Goal: Check status: Check status

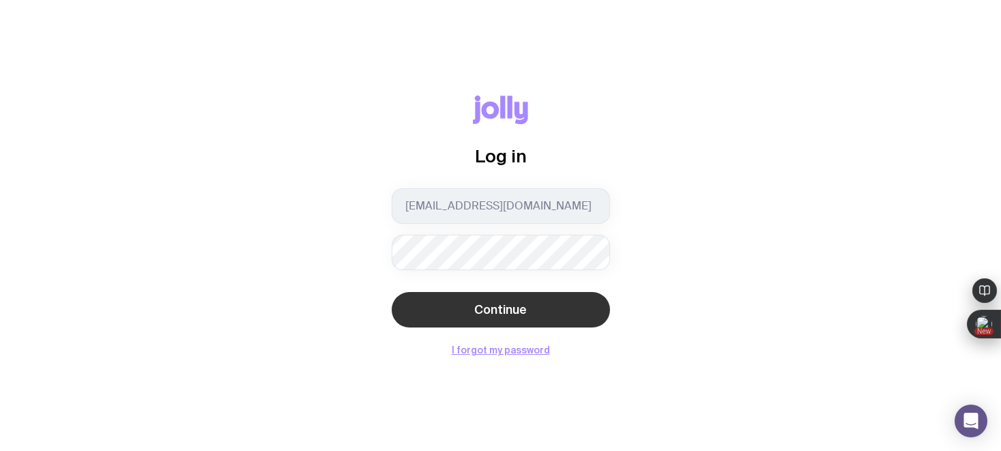
click at [546, 304] on button "Continue" at bounding box center [501, 309] width 218 height 35
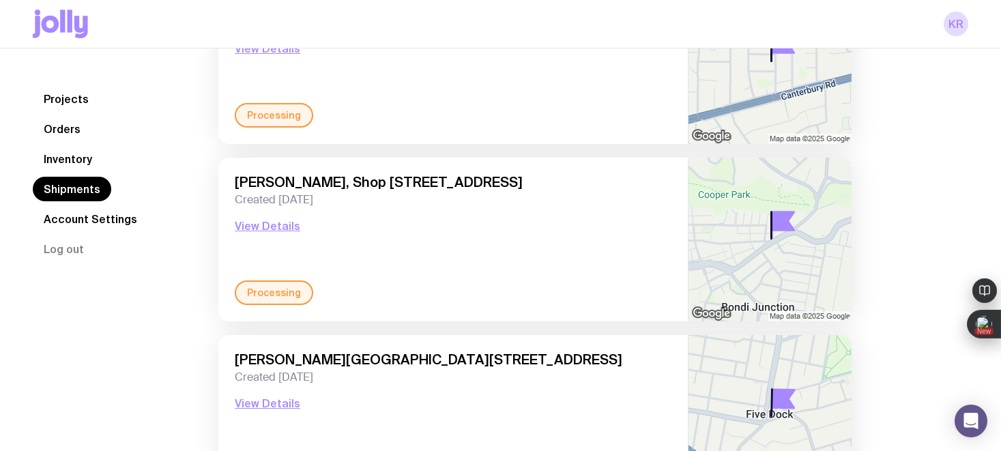
scroll to position [531, 0]
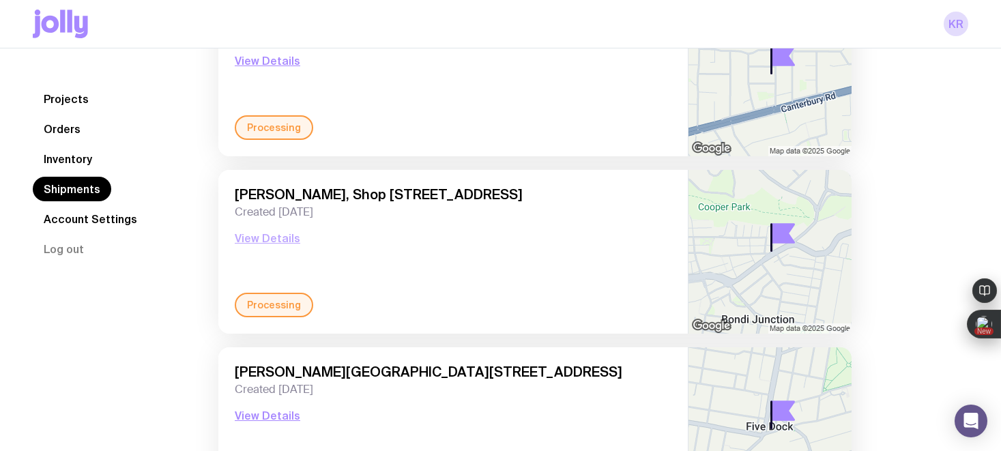
click at [273, 237] on button "View Details" at bounding box center [267, 238] width 65 height 16
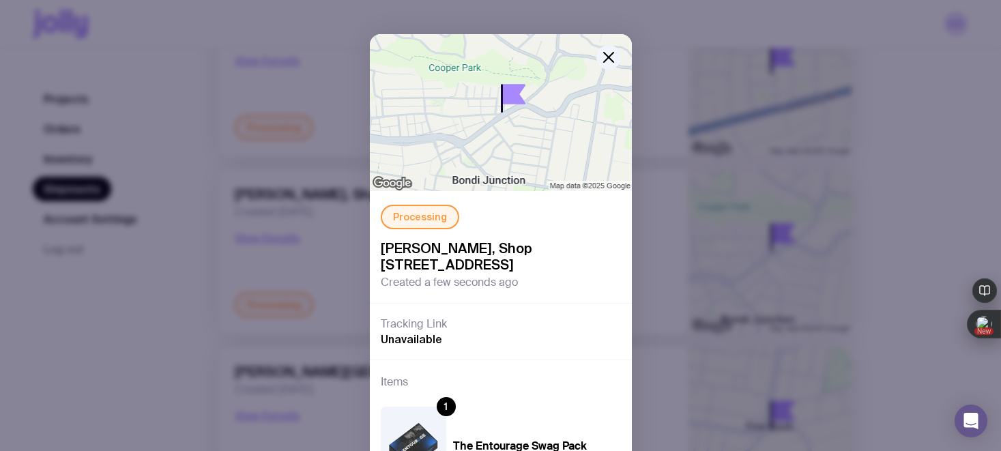
scroll to position [0, 0]
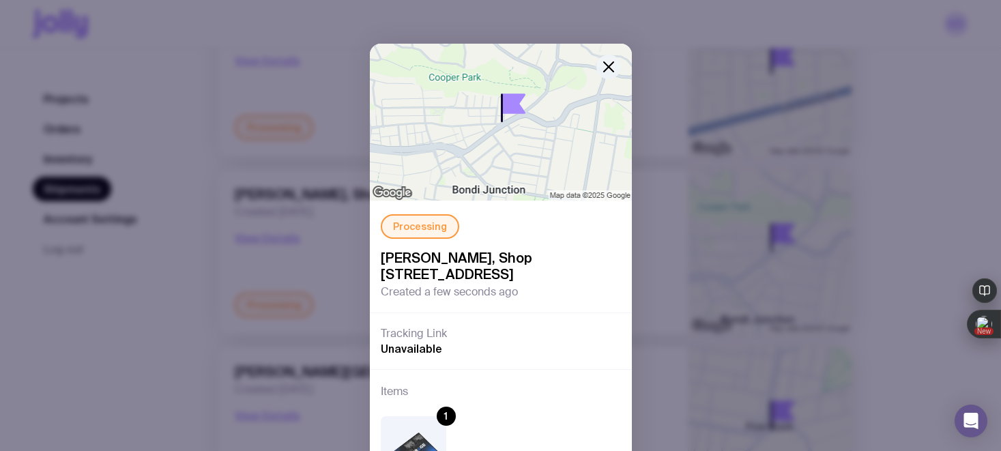
click at [601, 65] on icon "button" at bounding box center [608, 67] width 16 height 16
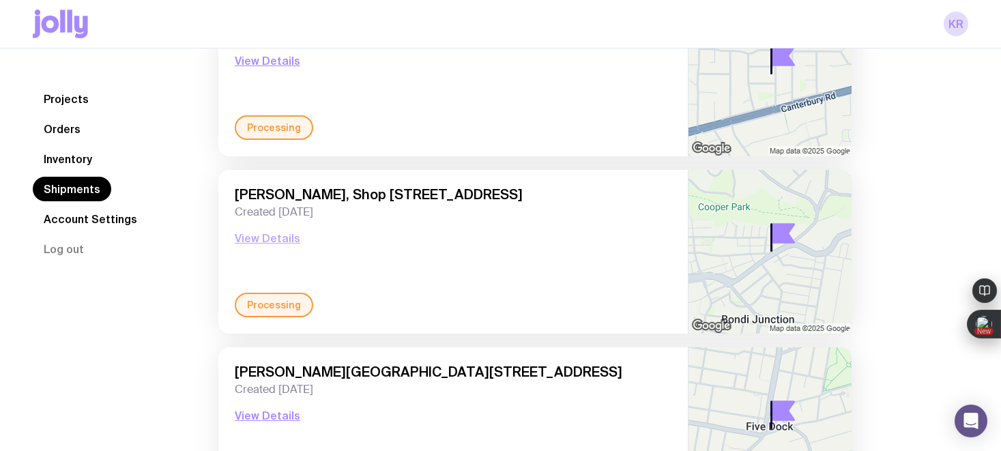
click at [264, 237] on button "View Details" at bounding box center [267, 238] width 65 height 16
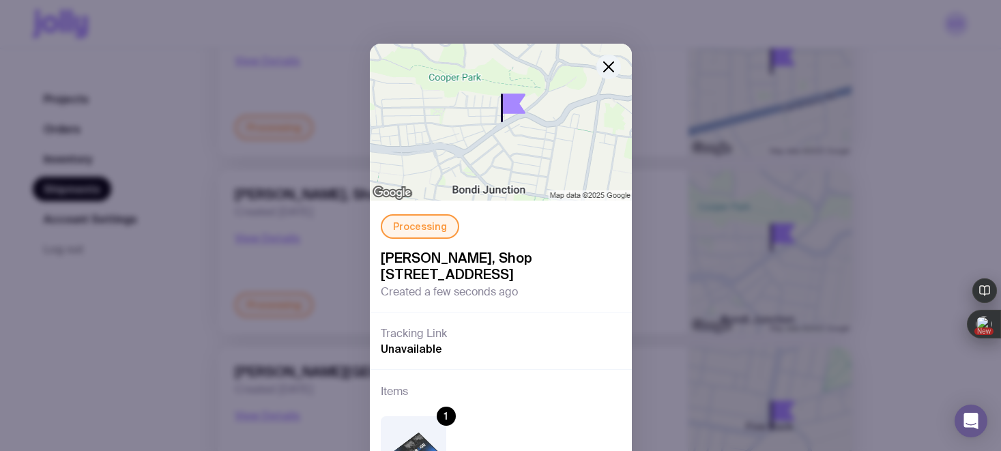
click at [608, 66] on g "button" at bounding box center [609, 67] width 10 height 10
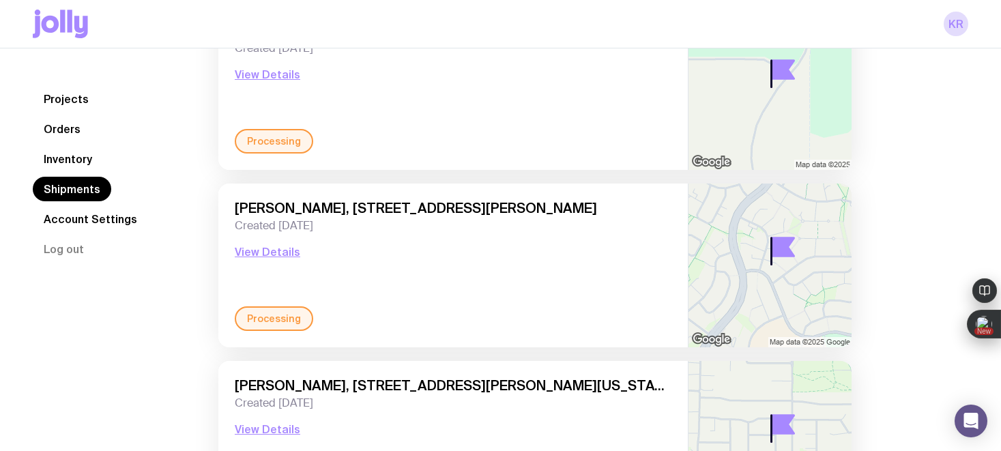
scroll to position [110, 0]
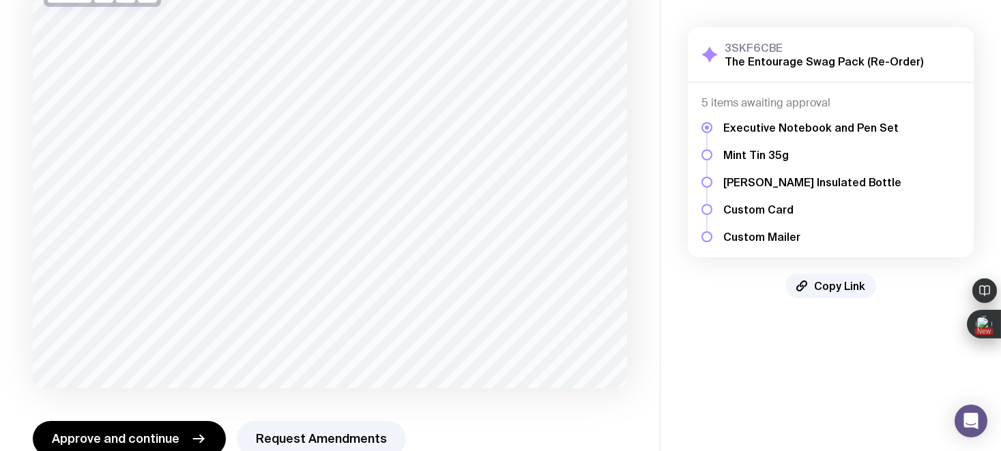
scroll to position [149, 0]
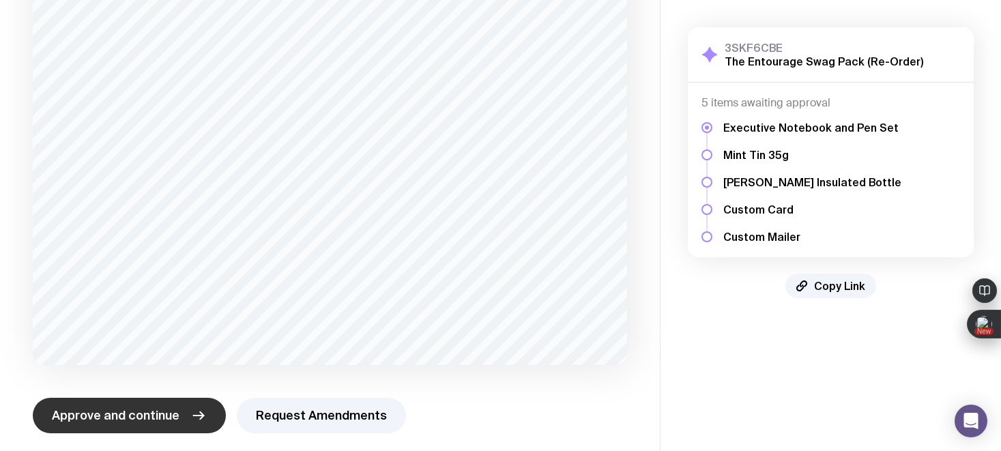
click at [135, 411] on span "Approve and continue" at bounding box center [116, 415] width 128 height 16
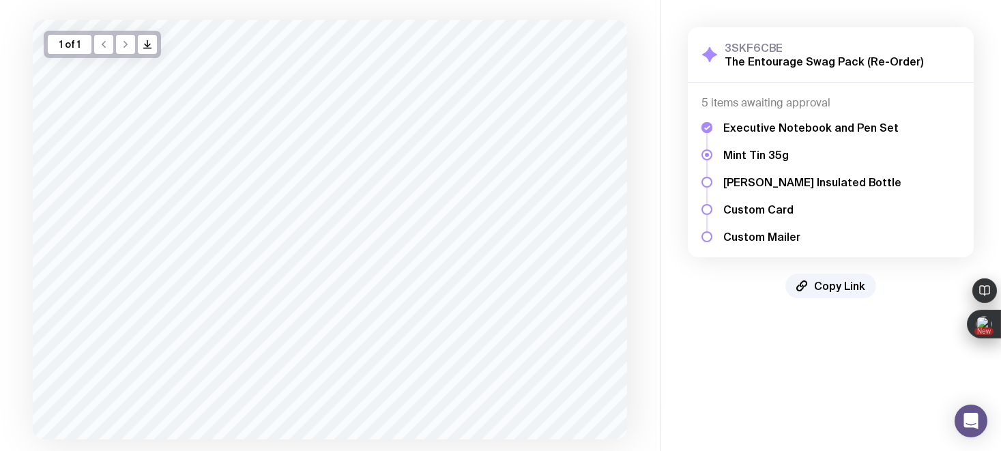
scroll to position [158, 0]
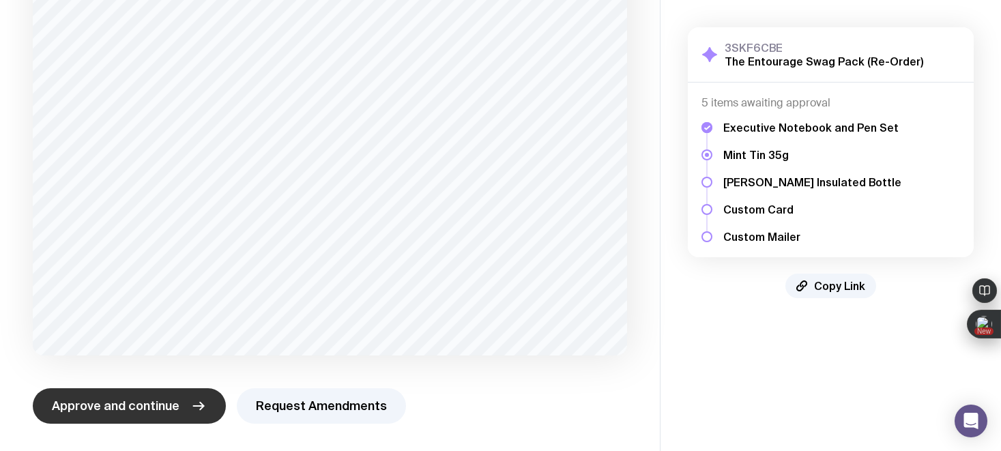
click at [132, 410] on span "Approve and continue" at bounding box center [116, 406] width 128 height 16
click at [144, 410] on span "Approve and continue" at bounding box center [116, 406] width 128 height 16
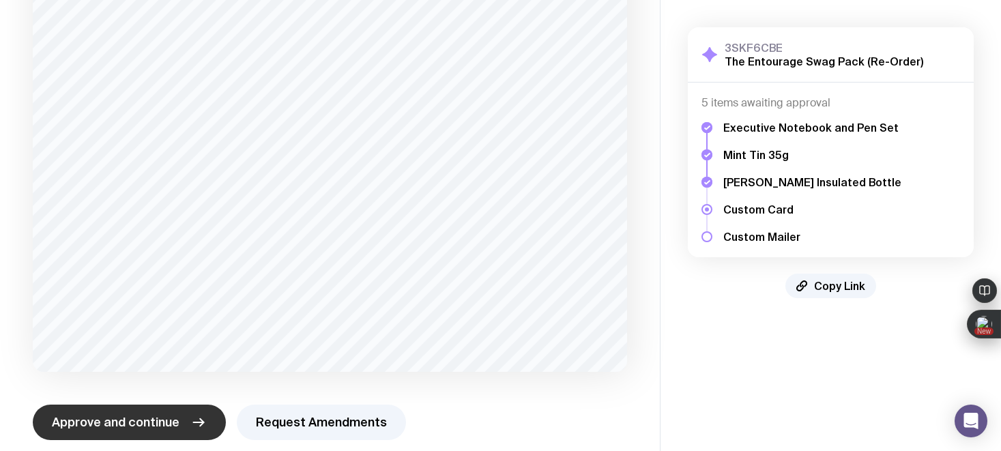
scroll to position [548, 0]
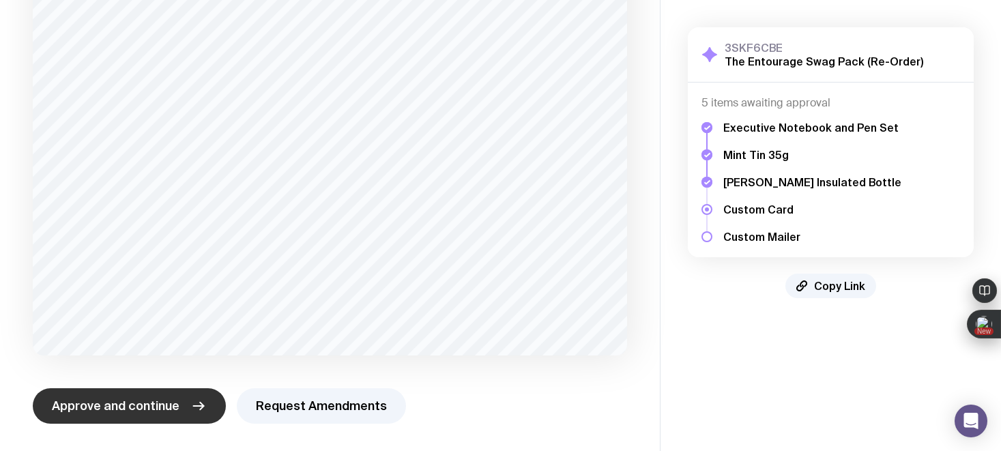
click at [140, 404] on span "Approve and continue" at bounding box center [116, 406] width 128 height 16
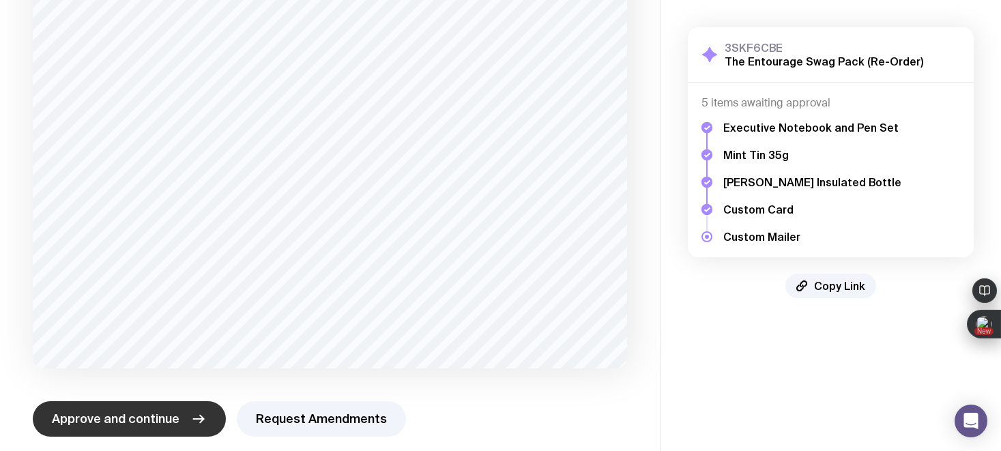
scroll to position [224, 0]
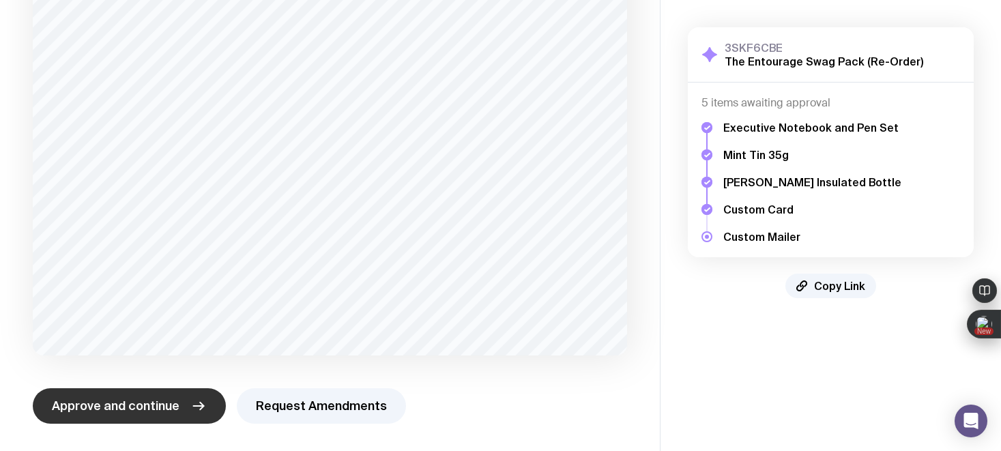
click at [110, 401] on span "Approve and continue" at bounding box center [116, 406] width 128 height 16
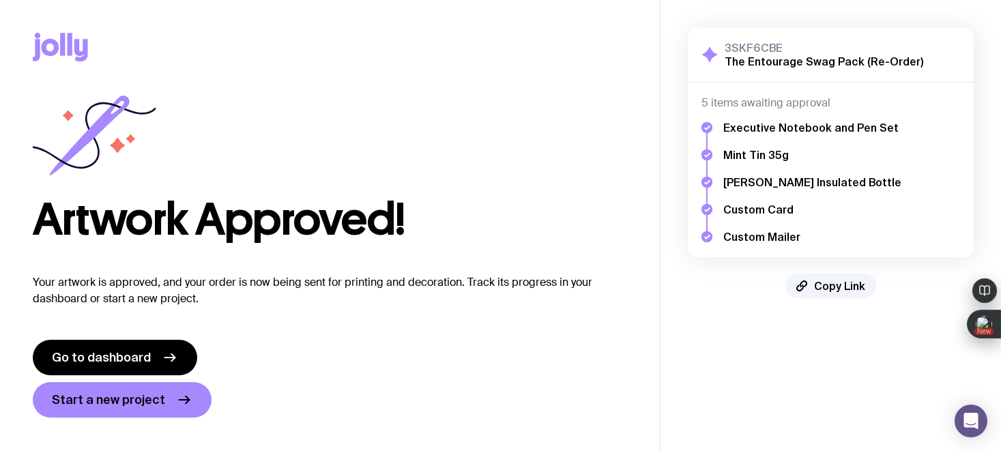
scroll to position [0, 0]
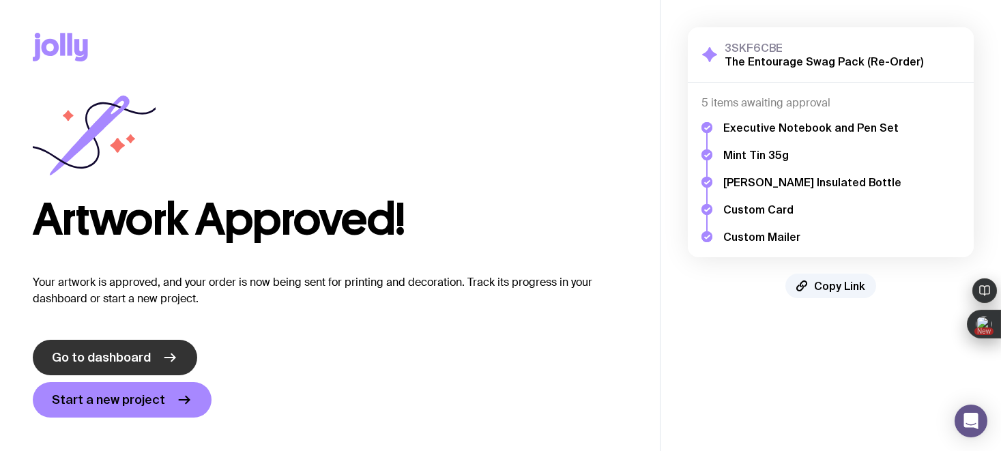
click at [107, 356] on span "Go to dashboard" at bounding box center [101, 357] width 99 height 16
